Goal: Information Seeking & Learning: Learn about a topic

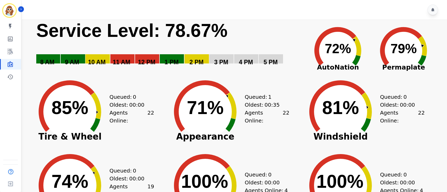
click at [12, 46] on div "My skills My Metrics Interaction Mining Wall Board Coaching History" at bounding box center [10, 51] width 21 height 61
click at [9, 51] on icon "Sidebar" at bounding box center [10, 51] width 6 height 6
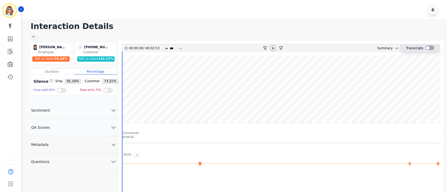
click at [428, 49] on div at bounding box center [430, 47] width 9 height 4
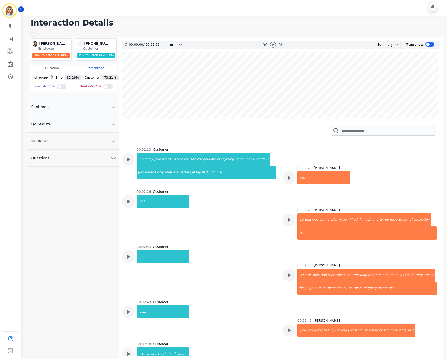
scroll to position [4, 0]
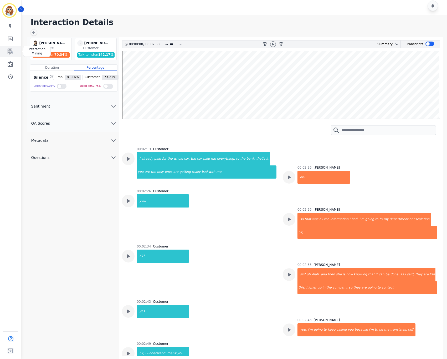
click at [11, 52] on icon "Sidebar" at bounding box center [10, 52] width 5 height 6
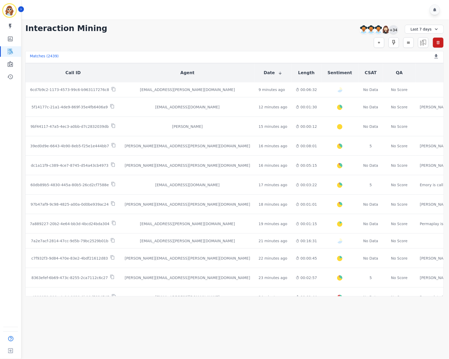
click at [394, 33] on div "+34" at bounding box center [393, 29] width 9 height 9
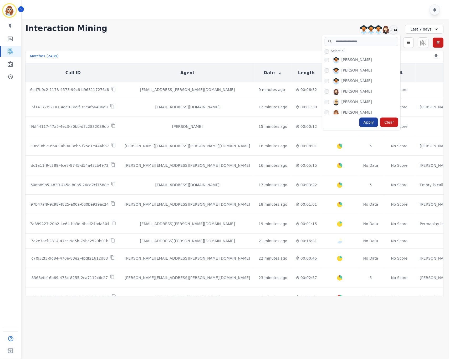
click at [373, 123] on div "Apply" at bounding box center [369, 122] width 19 height 9
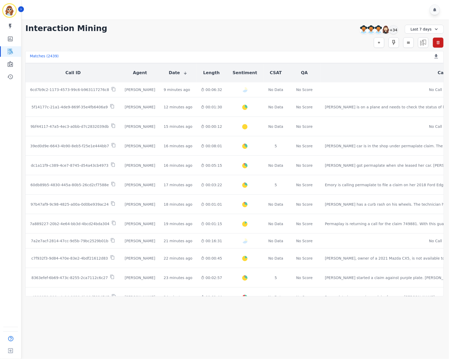
click at [319, 47] on div "Simple Search Metric Search Advanced Search Saved Rules Clear Filters" at bounding box center [234, 42] width 419 height 11
click at [393, 32] on div "+34" at bounding box center [393, 29] width 9 height 9
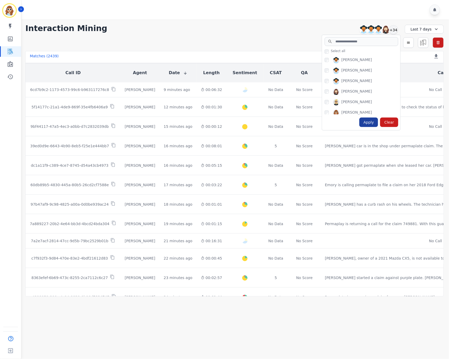
click at [373, 119] on div "Apply" at bounding box center [369, 122] width 19 height 9
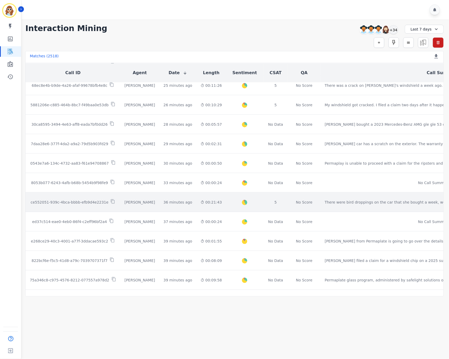
scroll to position [197, 0]
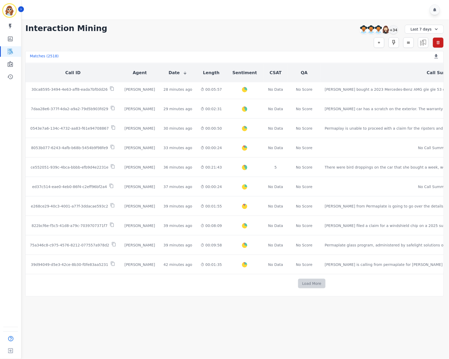
click at [298, 191] on button "Load More" at bounding box center [312, 283] width 28 height 9
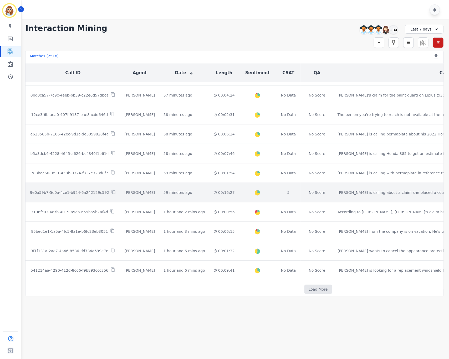
scroll to position [589, 0]
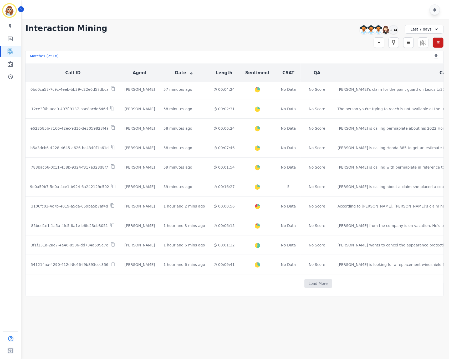
click at [283, 191] on td "Load More" at bounding box center [318, 283] width 585 height 19
click at [305, 191] on button "Load More" at bounding box center [319, 283] width 28 height 9
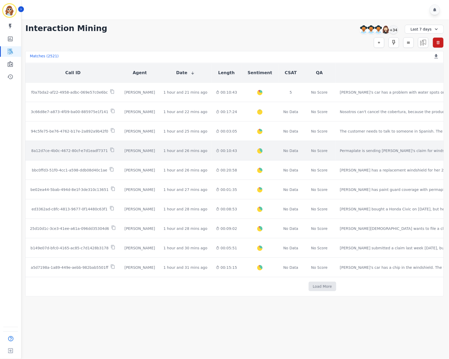
scroll to position [981, 0]
